Goal: Navigation & Orientation: Find specific page/section

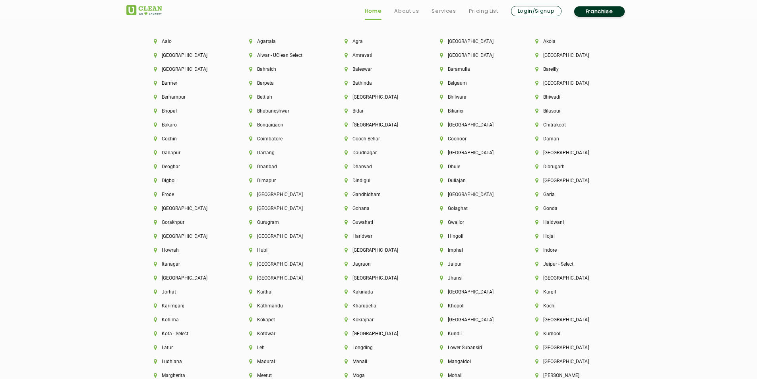
scroll to position [1828, 0]
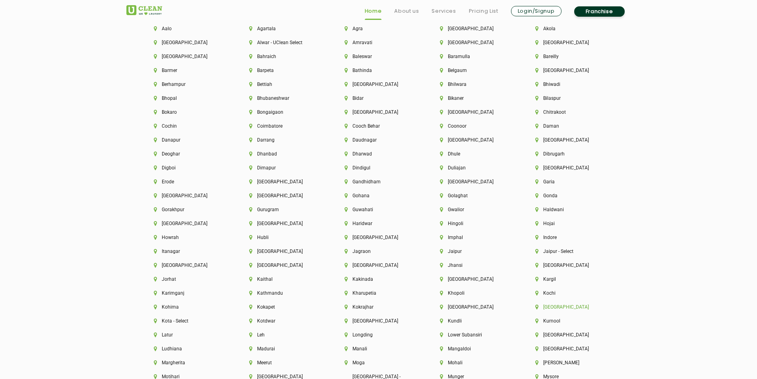
click at [548, 308] on li "[GEOGRAPHIC_DATA]" at bounding box center [569, 307] width 68 height 6
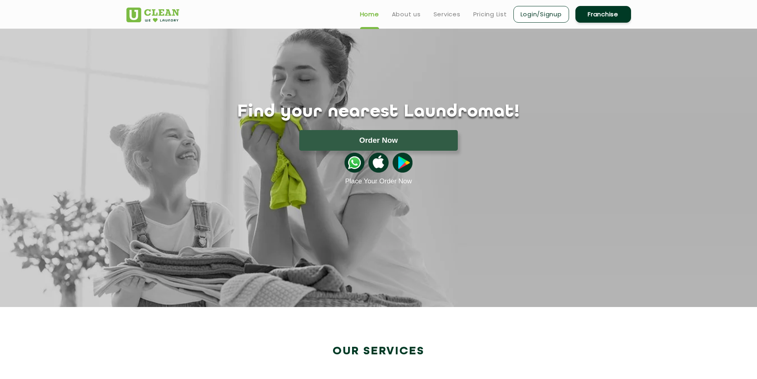
scroll to position [1195, 0]
